Goal: Task Accomplishment & Management: Manage account settings

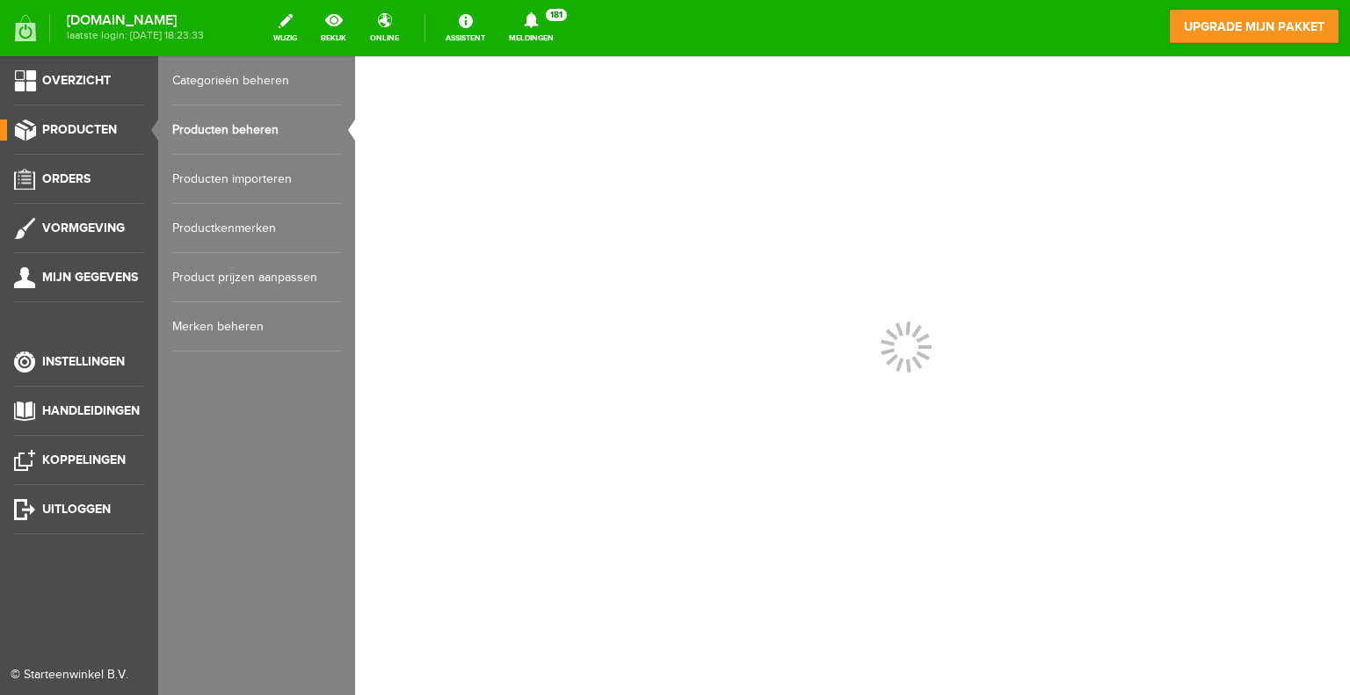
click at [234, 130] on link "Producten beheren" at bounding box center [256, 129] width 169 height 49
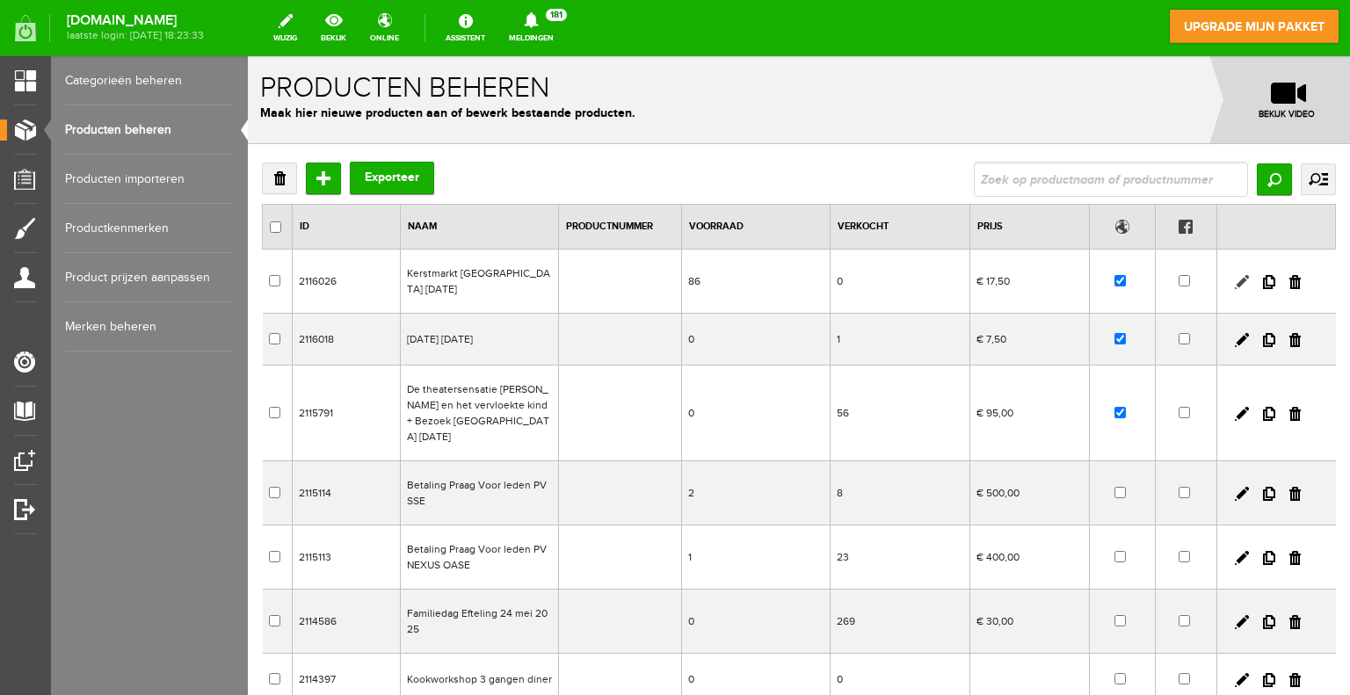
click at [1235, 278] on link at bounding box center [1242, 282] width 14 height 14
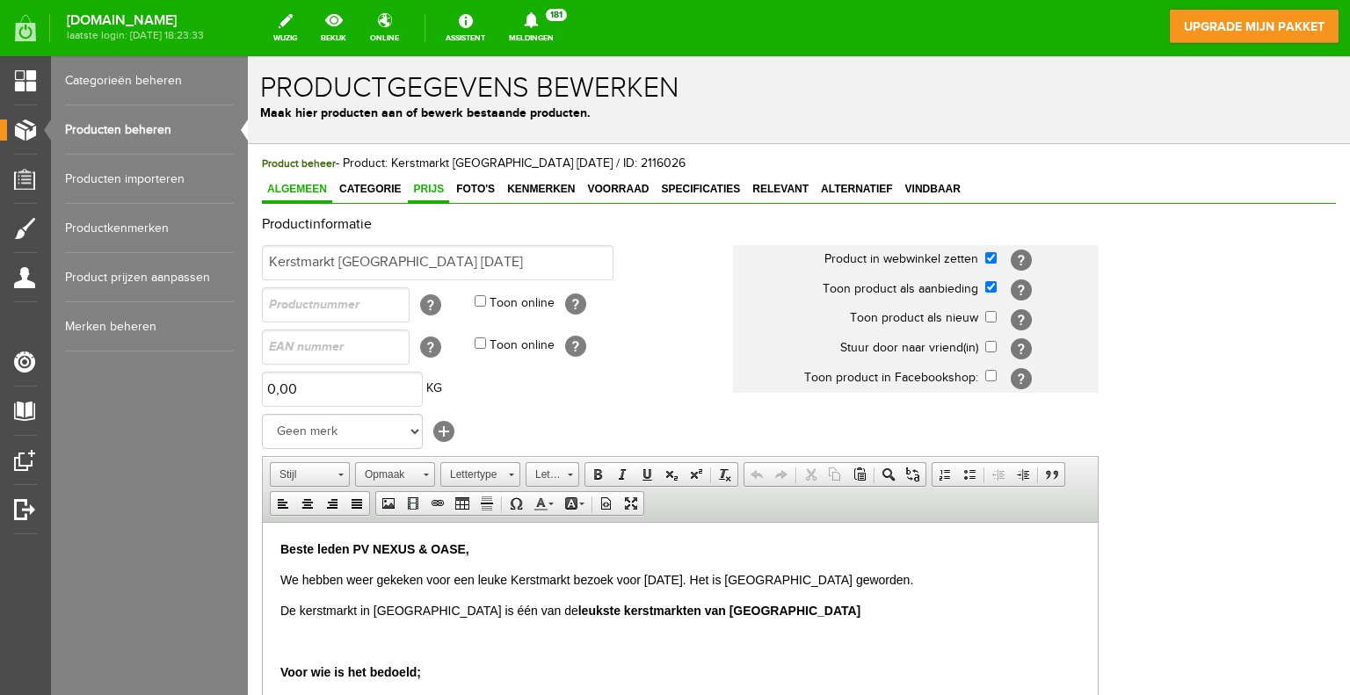
click at [432, 190] on span "Prijs" at bounding box center [428, 189] width 41 height 12
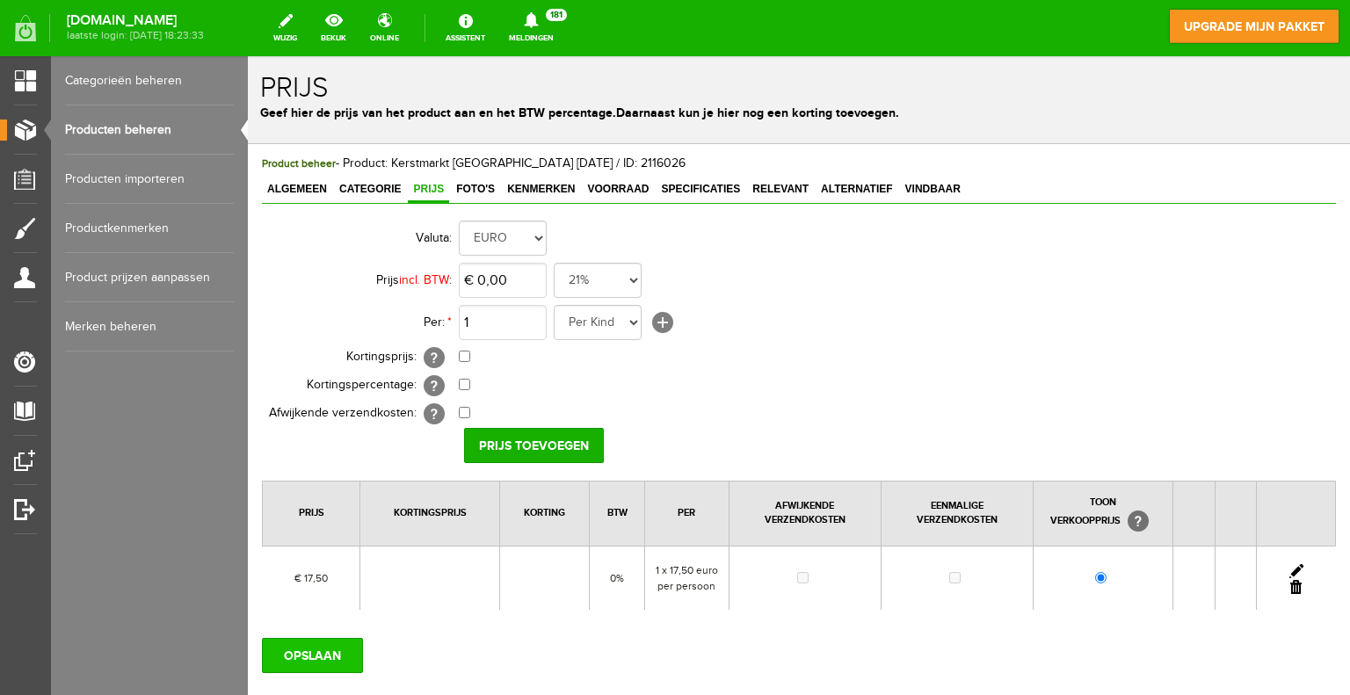
click at [336, 660] on input "OPSLAAN" at bounding box center [312, 655] width 101 height 35
click at [144, 127] on link "Producten beheren" at bounding box center [149, 129] width 169 height 49
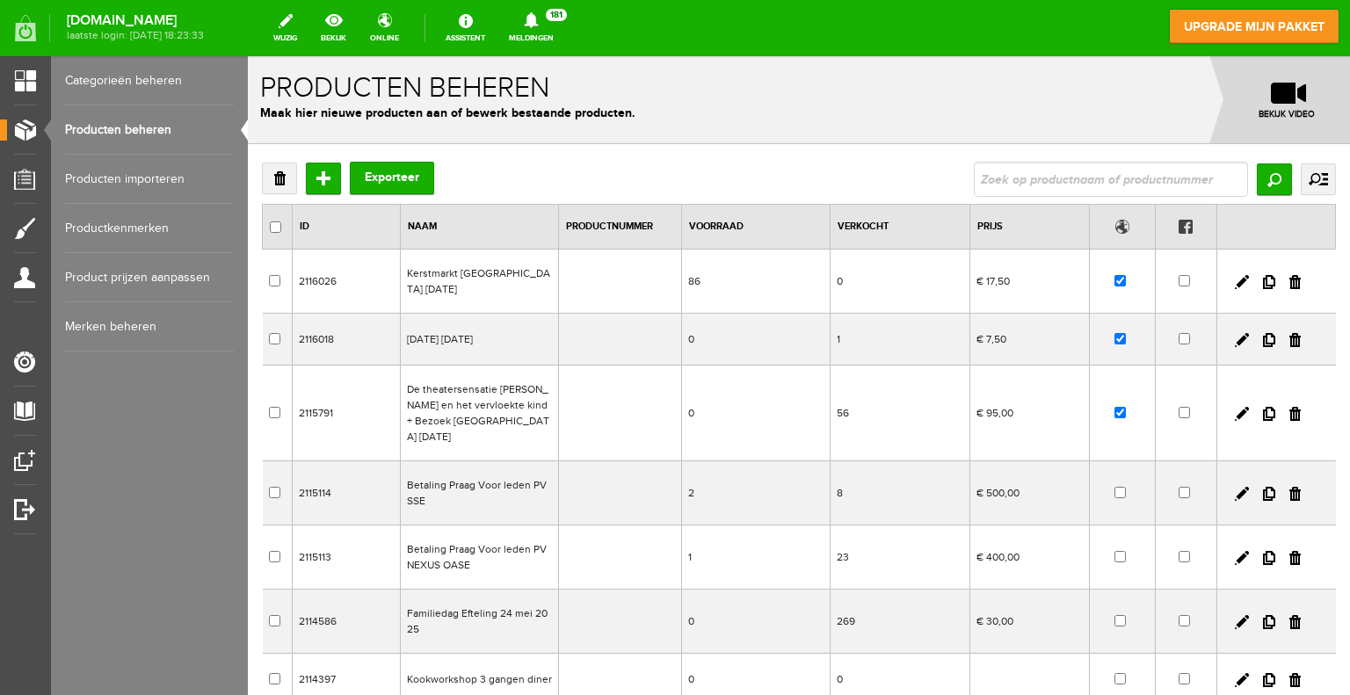
click at [1334, 617] on div "Verwijderen Toevoegen Exporteer Zoeken uitgebreid zoeken Categorie NEXUS OASE L…" at bounding box center [799, 597] width 1102 height 906
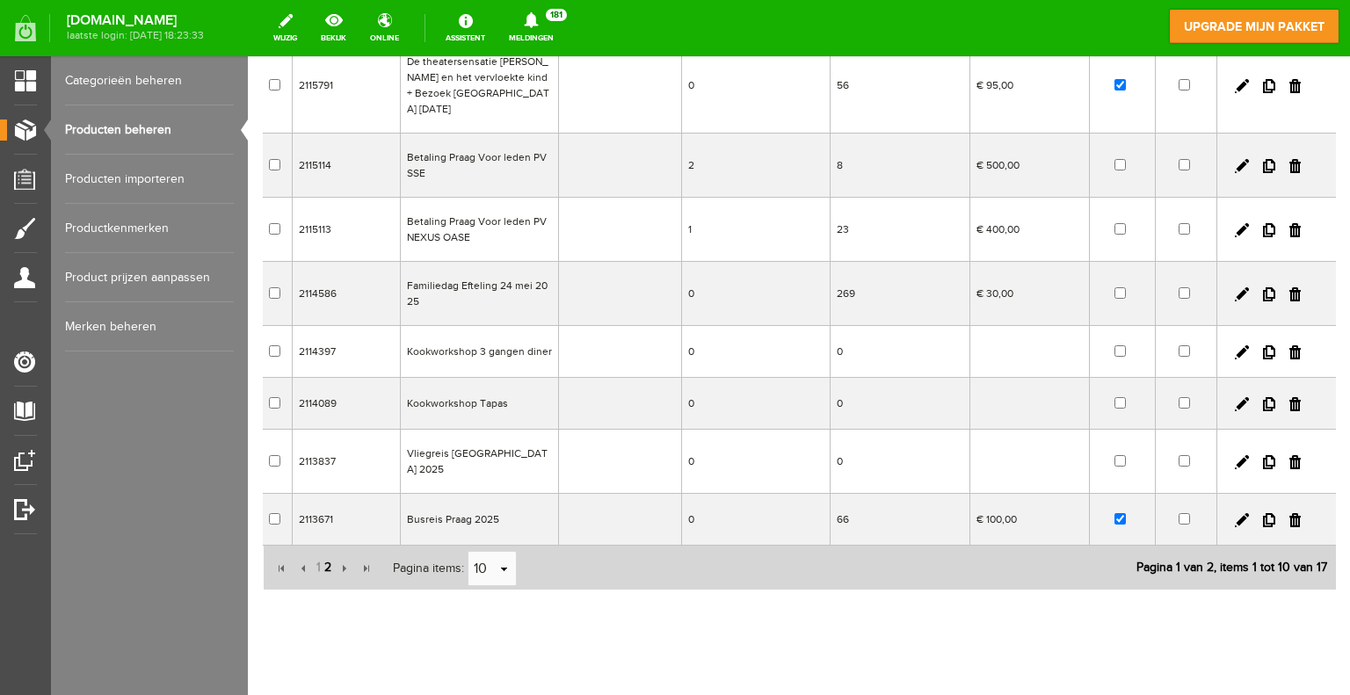
click at [330, 550] on span "2" at bounding box center [328, 567] width 11 height 35
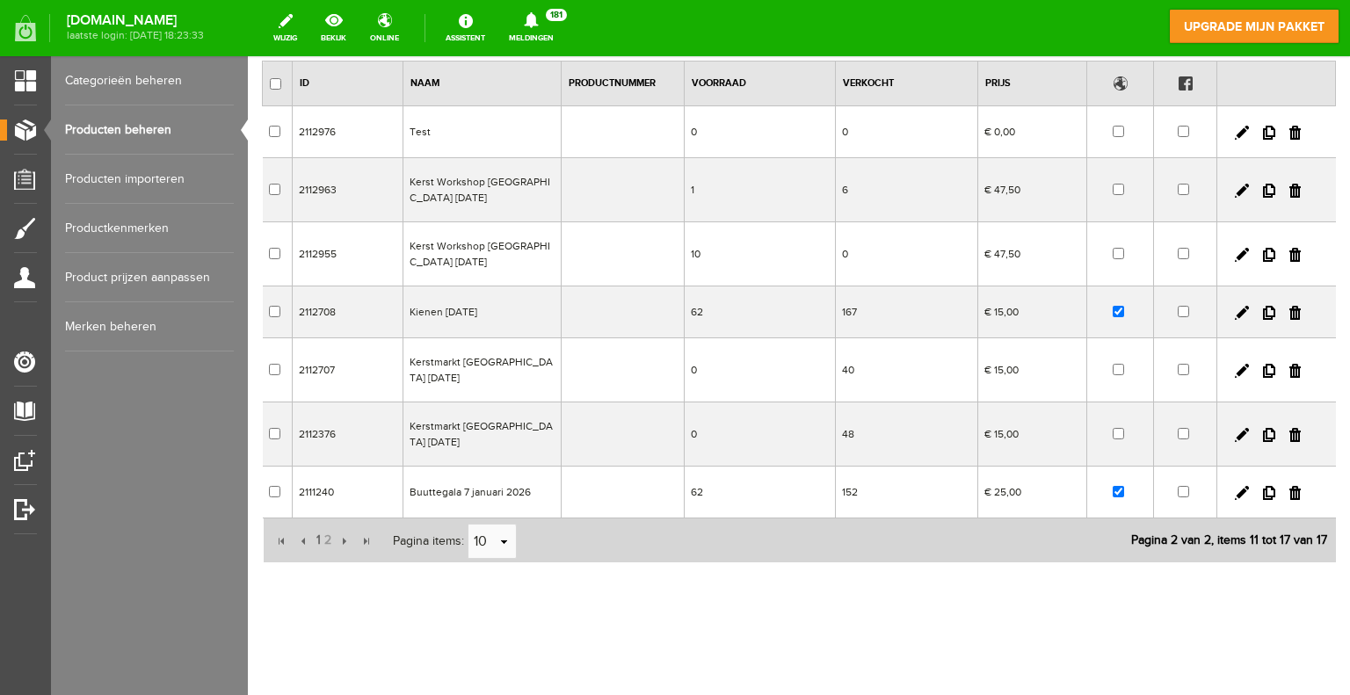
scroll to position [143, 0]
click at [1235, 309] on link at bounding box center [1242, 313] width 14 height 14
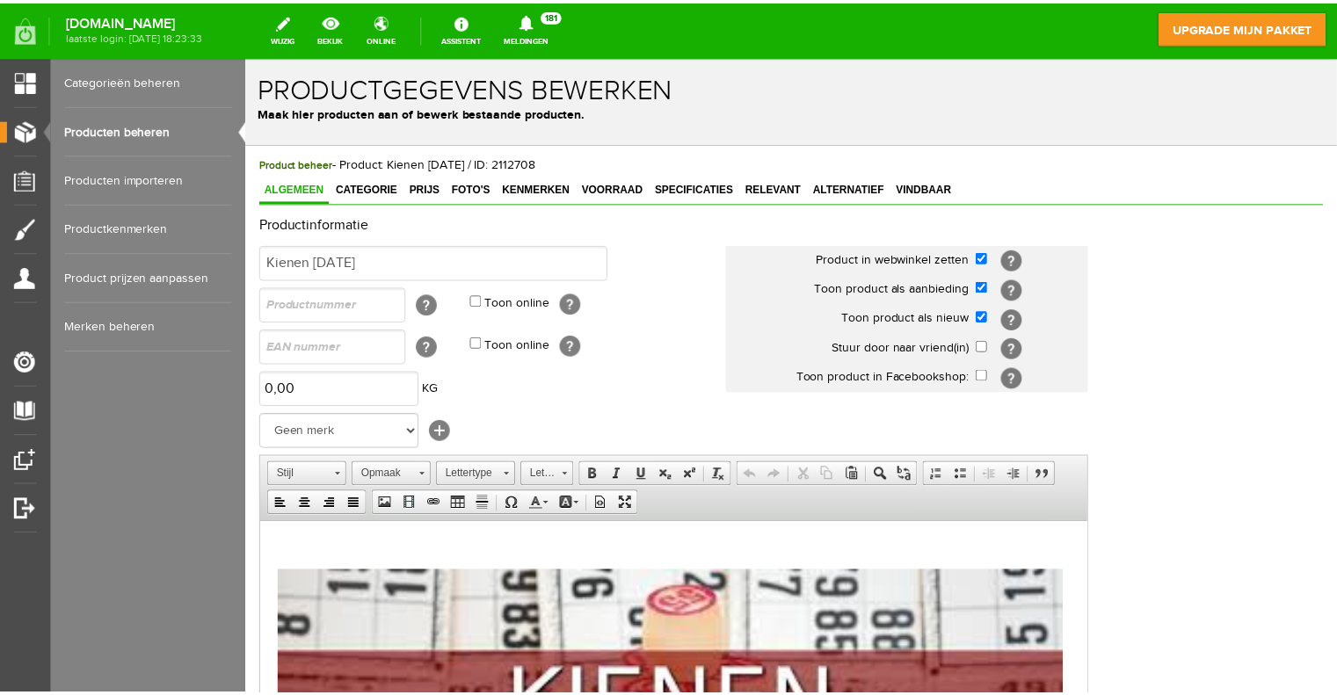
scroll to position [0, 0]
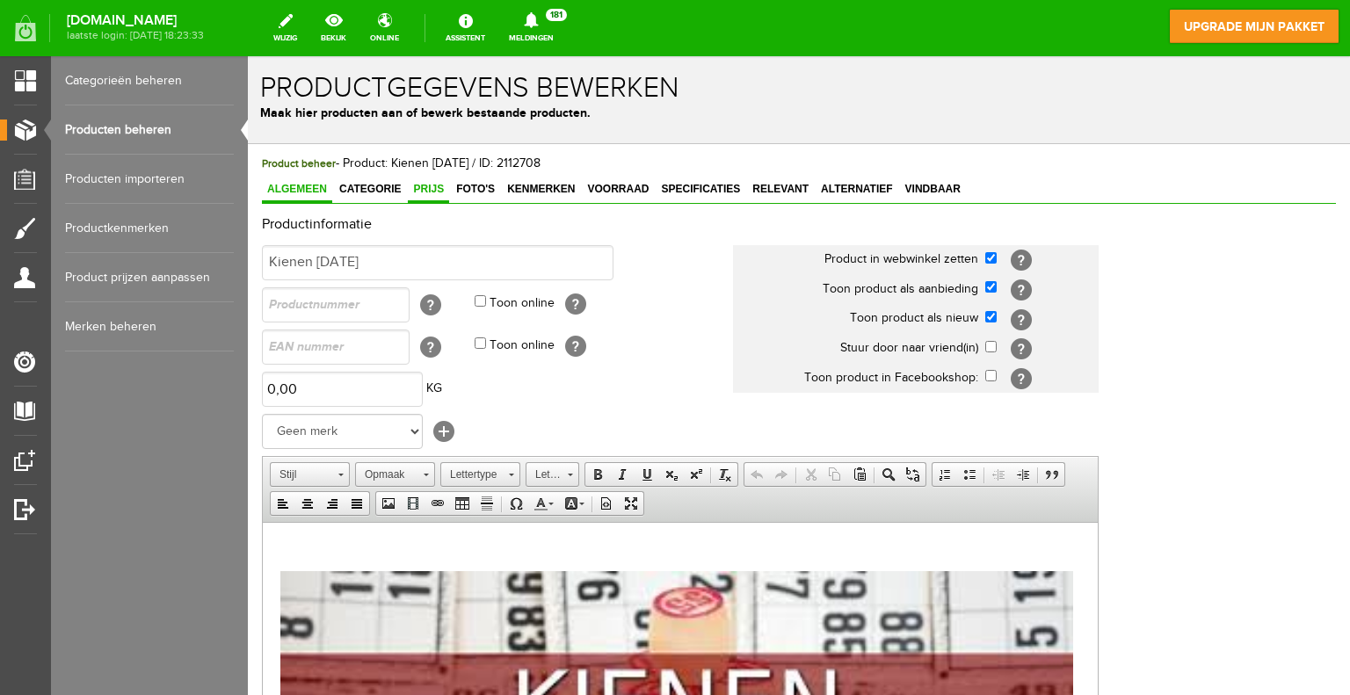
click at [443, 195] on link "Prijs" at bounding box center [428, 190] width 41 height 25
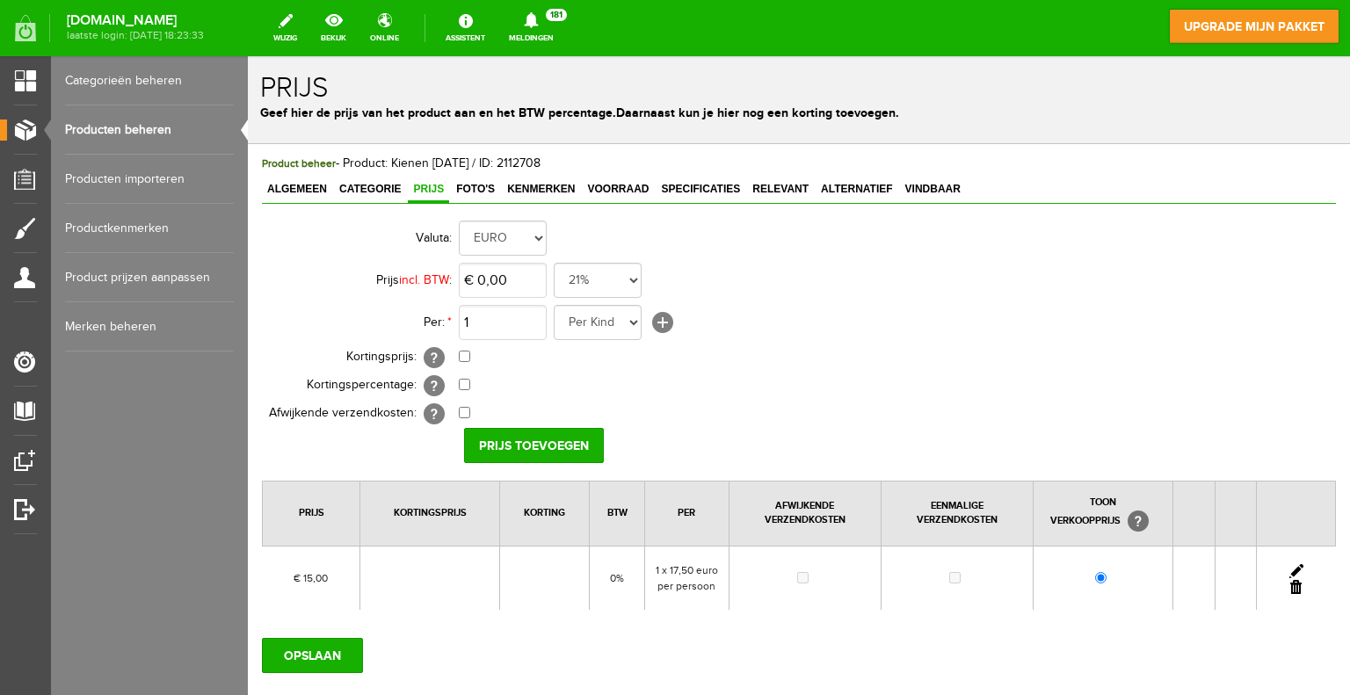
click at [1289, 565] on link at bounding box center [1296, 571] width 14 height 14
click at [633, 320] on select "Per Kind Leeftijd 2 t/m 8 jaar Ticket Dagtrip Den Haag en [PERSON_NAME] Rest be…" at bounding box center [598, 322] width 88 height 35
click at [662, 321] on link "[+]" at bounding box center [662, 322] width 21 height 21
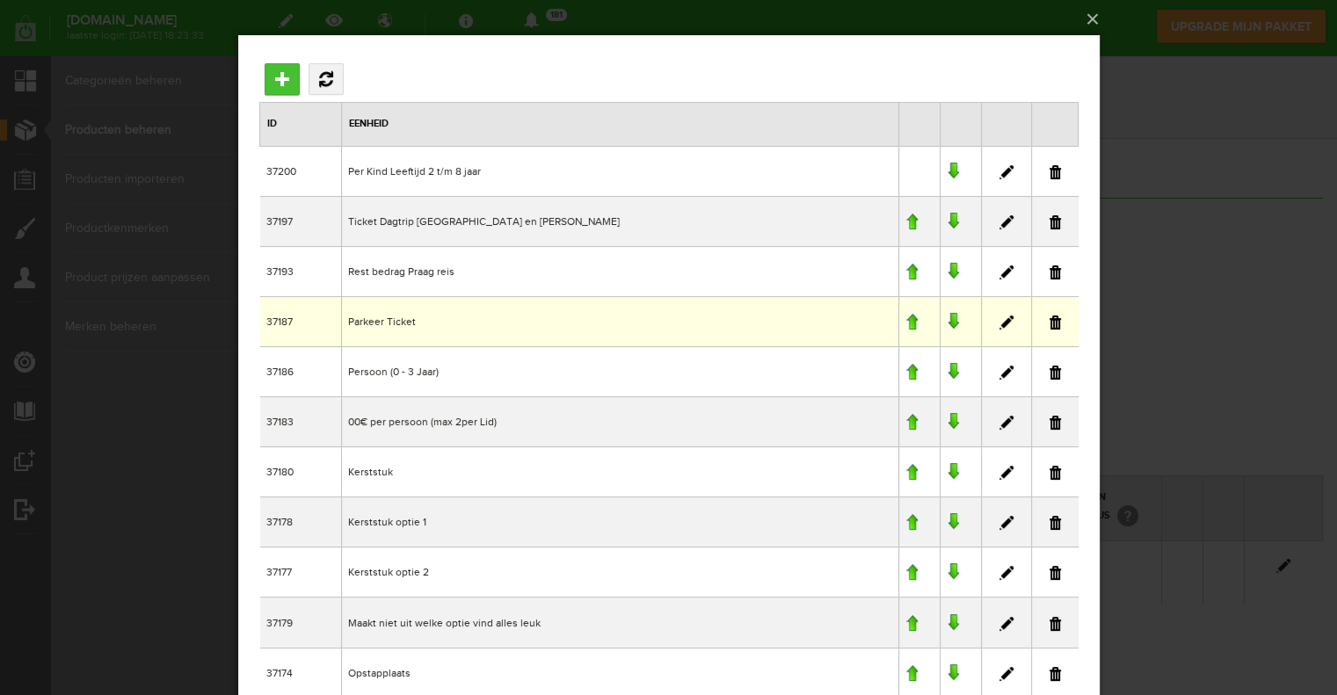
drag, startPoint x: 651, startPoint y: 300, endPoint x: 272, endPoint y: 71, distance: 442.4
click at [272, 76] on input "Toevoegen" at bounding box center [281, 79] width 35 height 32
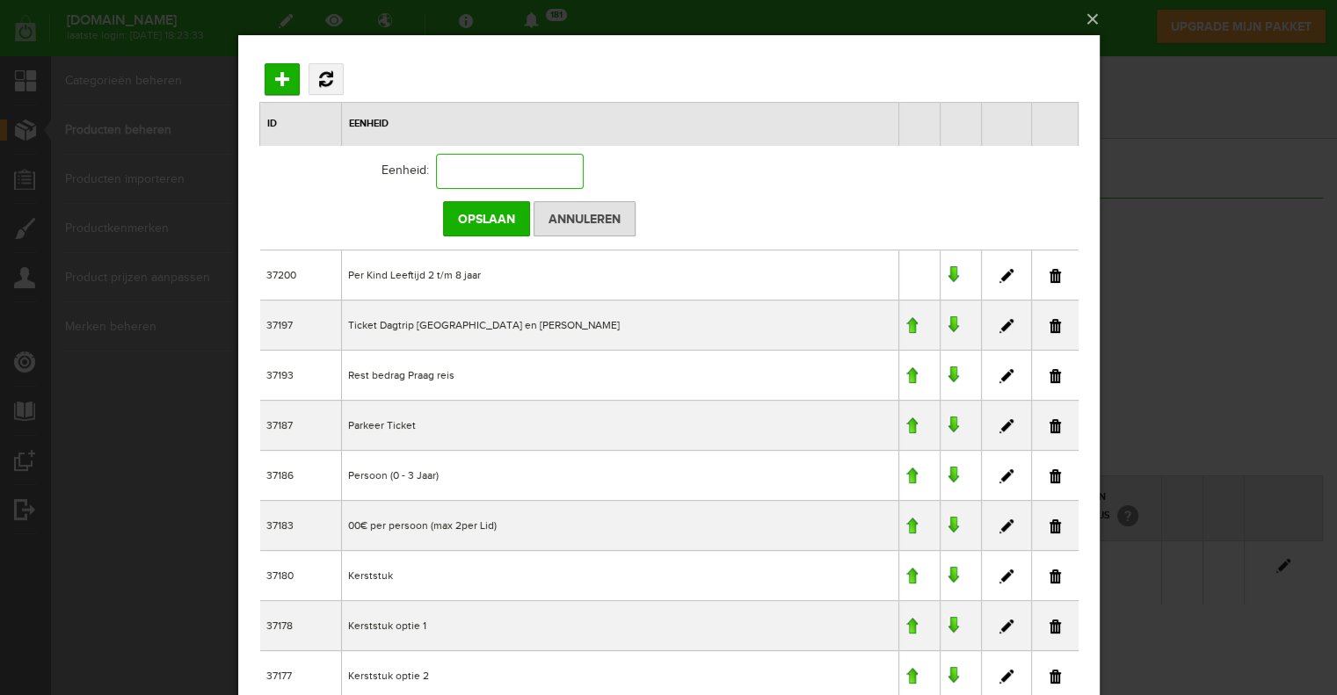
click at [476, 175] on input "text" at bounding box center [509, 171] width 148 height 35
type input "x €15,- per persoon"
click at [491, 211] on input "Opslaan" at bounding box center [485, 218] width 87 height 35
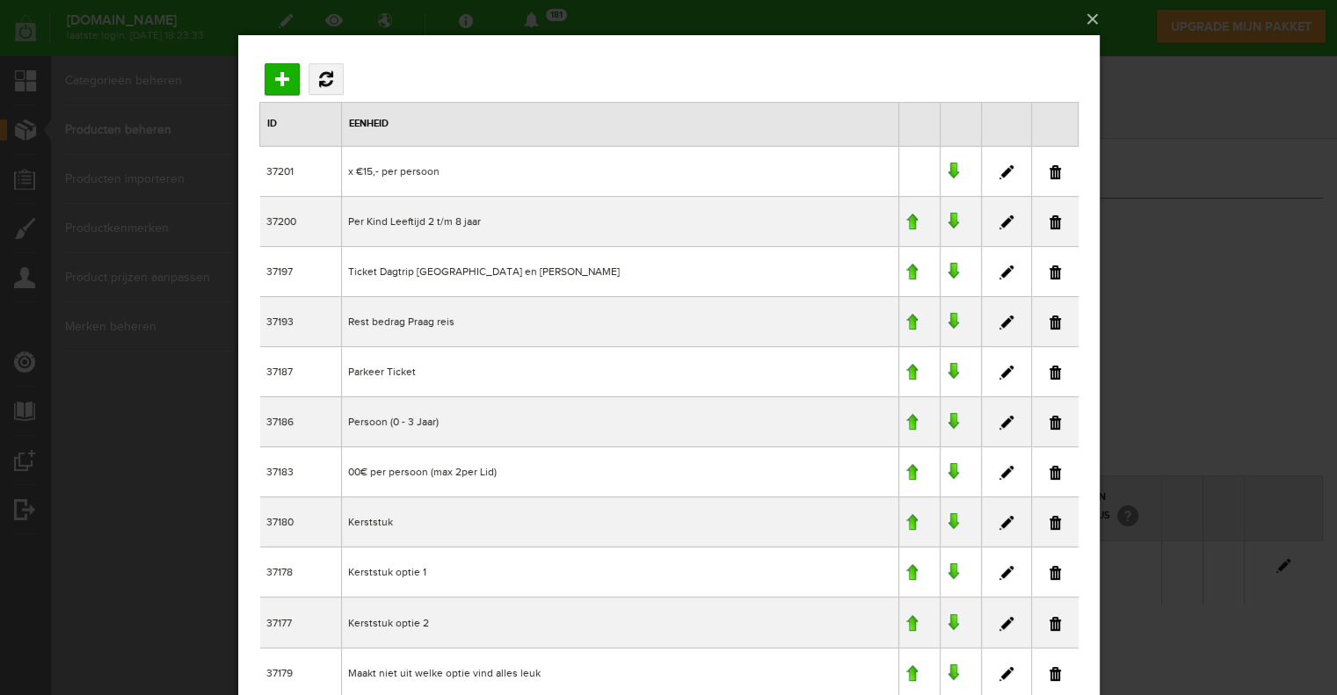
click at [213, 61] on div "×" at bounding box center [668, 347] width 1337 height 695
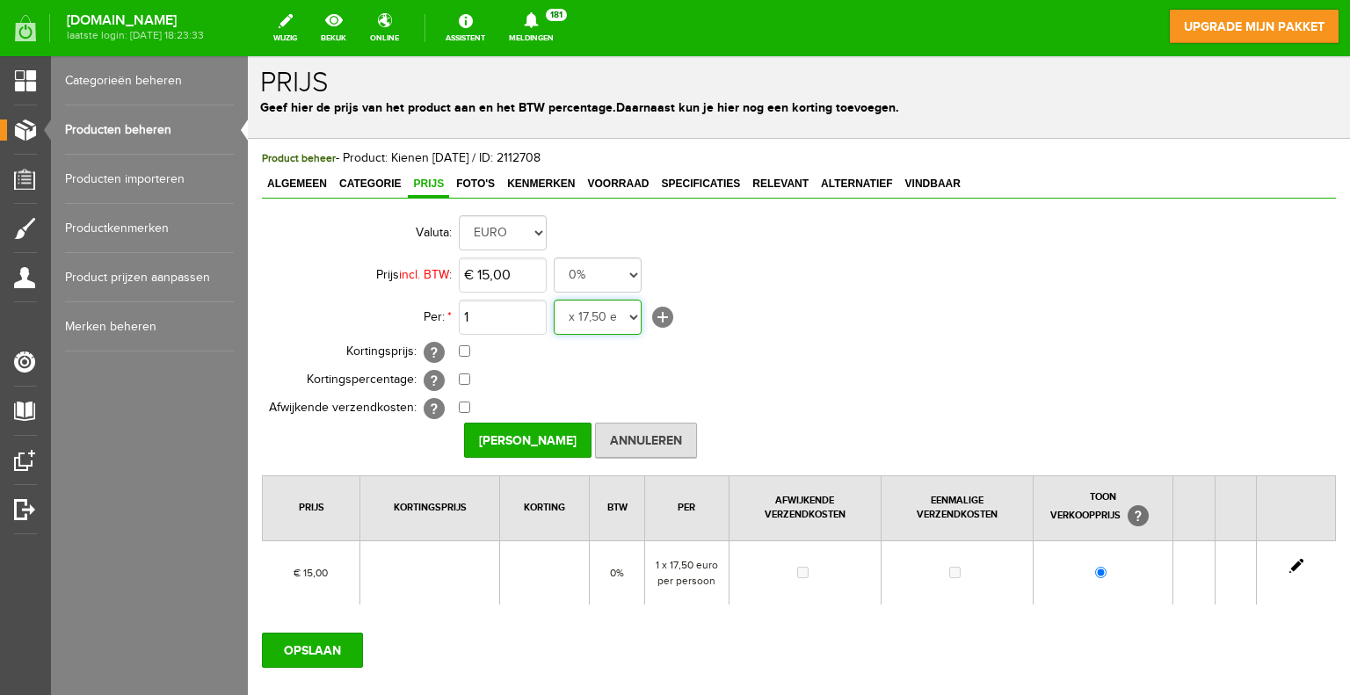
click at [630, 314] on select "x €15,- per persoon Per Kind Leeftijd 2 t/m 8 jaar Ticket Dagtrip Den Haag en […" at bounding box center [598, 317] width 88 height 35
select select "37201"
click at [554, 300] on select "x €15,- per persoon Per Kind Leeftijd 2 t/m 8 jaar Ticket Dagtrip Den Haag en […" at bounding box center [598, 317] width 88 height 35
click at [520, 433] on input "[PERSON_NAME]" at bounding box center [527, 440] width 127 height 35
click at [344, 650] on input "OPSLAAN" at bounding box center [312, 650] width 101 height 35
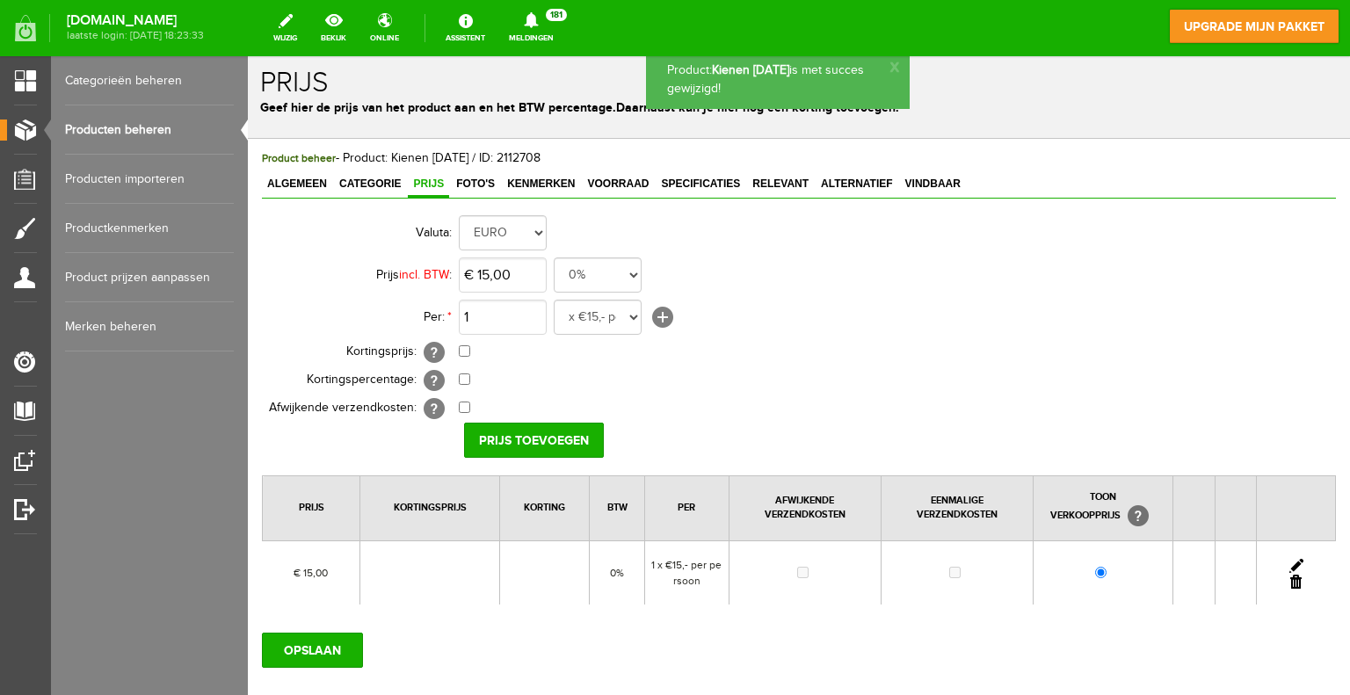
click at [138, 131] on link "Producten beheren" at bounding box center [149, 129] width 169 height 49
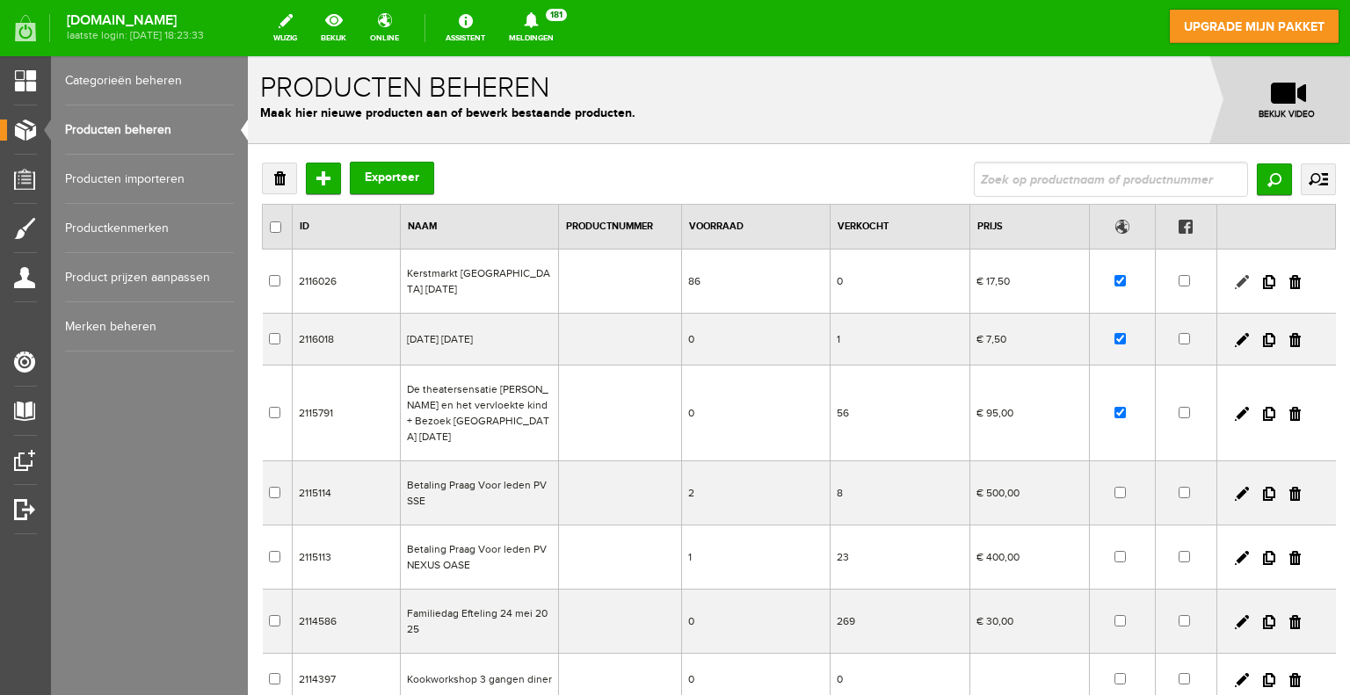
click at [1235, 280] on link at bounding box center [1242, 282] width 14 height 14
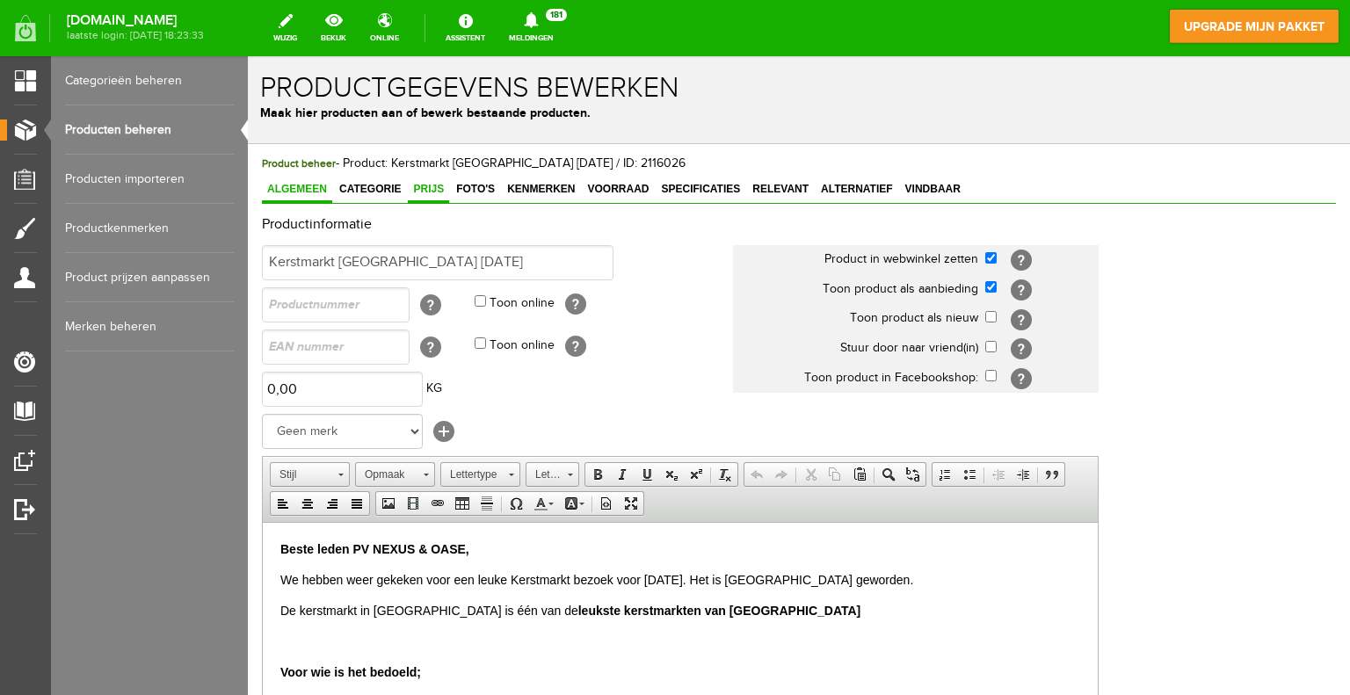
click at [432, 183] on span "Prijs" at bounding box center [428, 189] width 41 height 12
